Goal: Information Seeking & Learning: Learn about a topic

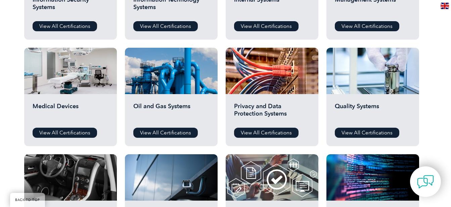
scroll to position [423, 0]
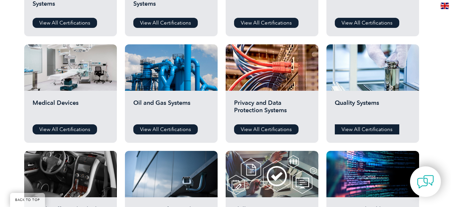
click at [367, 133] on link "View All Certifications" at bounding box center [367, 129] width 64 height 10
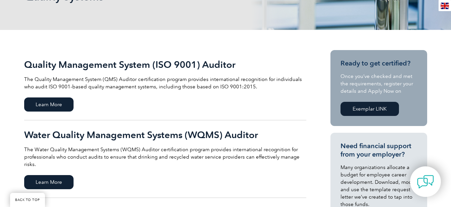
scroll to position [132, 0]
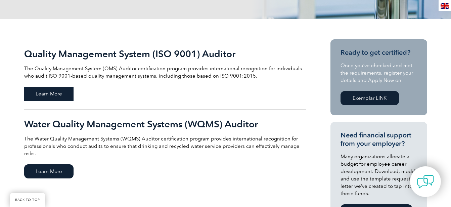
click at [56, 97] on span "Learn More" at bounding box center [48, 94] width 49 height 14
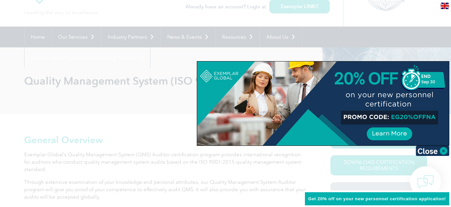
scroll to position [58, 0]
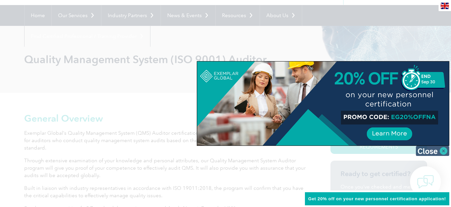
click at [442, 149] on img at bounding box center [433, 151] width 34 height 10
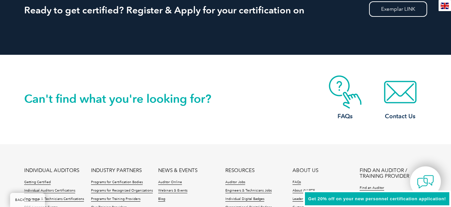
scroll to position [1014, 0]
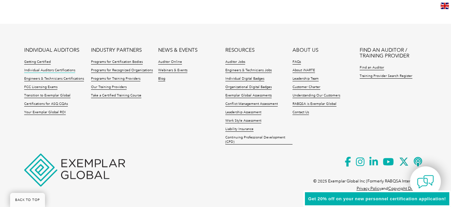
click at [58, 70] on link "Individual Auditors Certifications" at bounding box center [49, 70] width 51 height 5
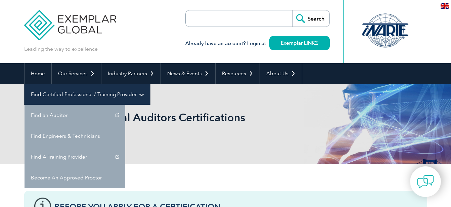
click at [150, 84] on link "Find Certified Professional / Training Provider" at bounding box center [88, 94] width 126 height 21
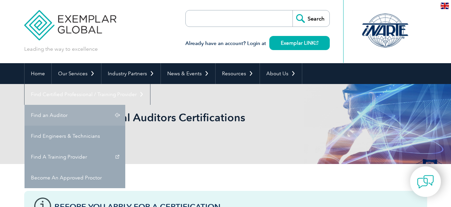
click at [125, 105] on link "Find an Auditor" at bounding box center [75, 115] width 101 height 21
